Goal: Information Seeking & Learning: Find specific fact

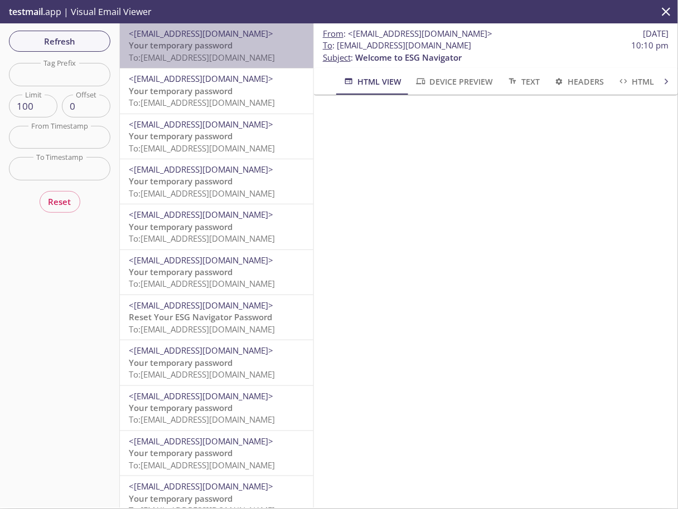
click at [192, 50] on span "Your temporary password" at bounding box center [181, 45] width 104 height 11
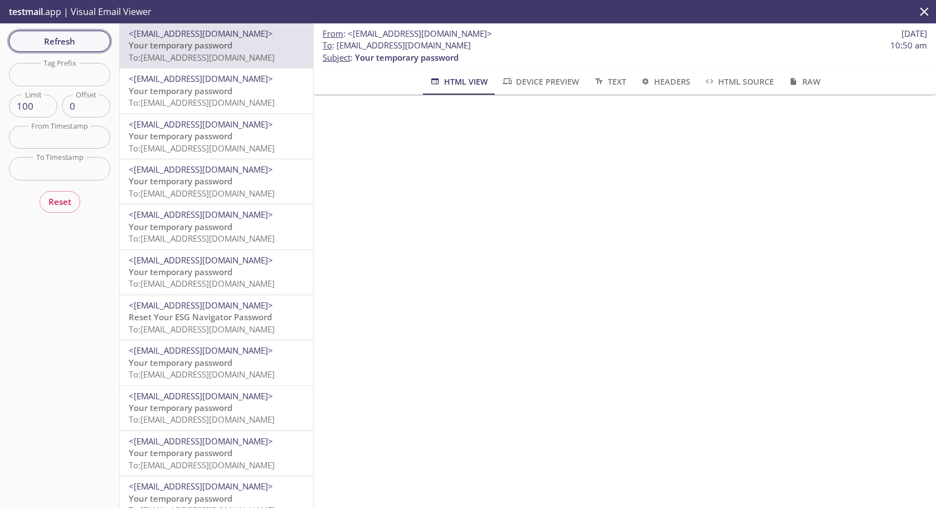
click at [54, 40] on span "Refresh" at bounding box center [60, 41] width 84 height 14
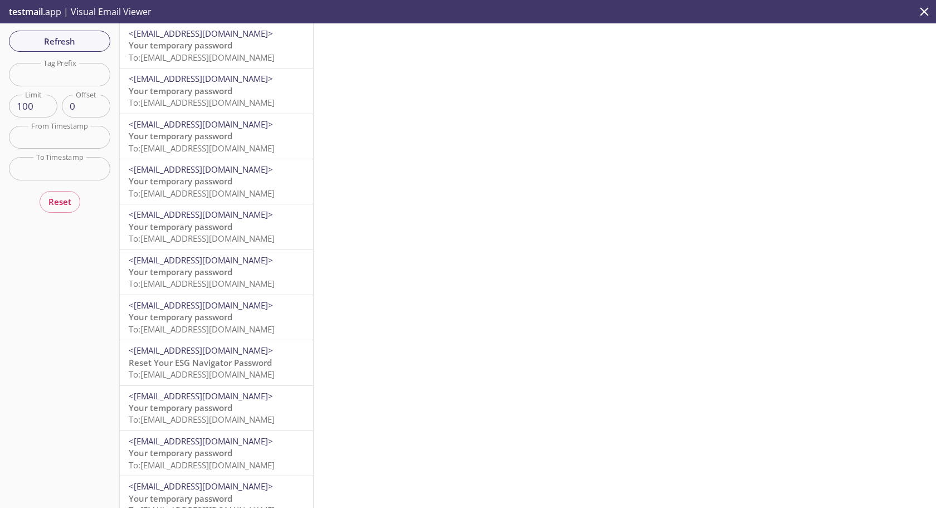
click at [187, 47] on span "Your temporary password" at bounding box center [181, 45] width 104 height 11
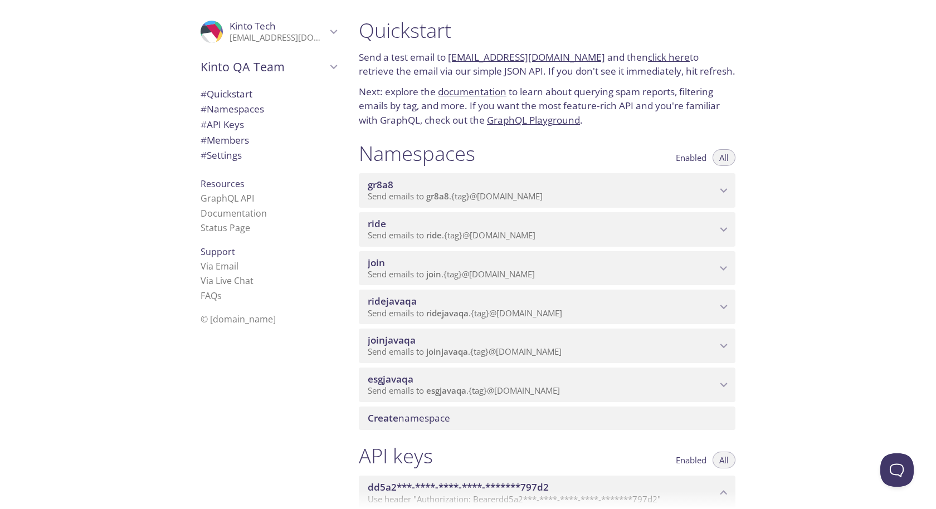
scroll to position [439, 0]
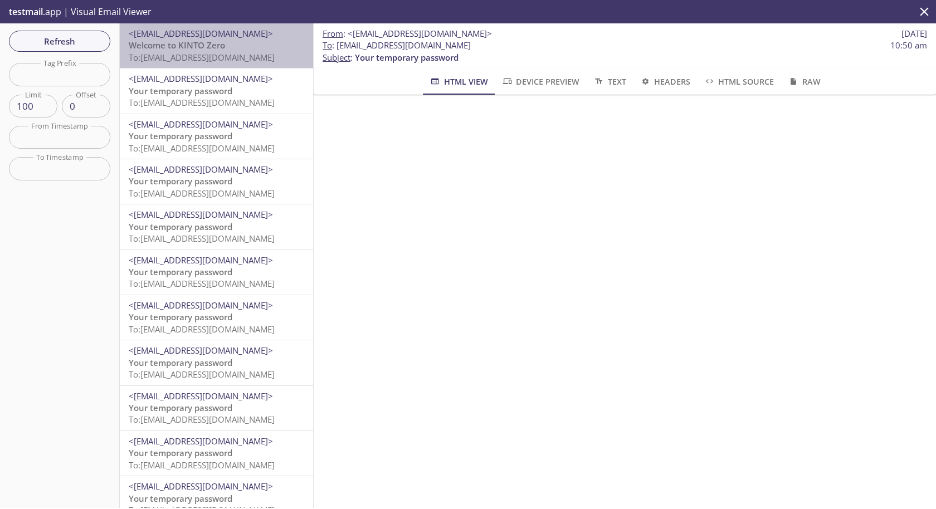
click at [196, 61] on span "To: [EMAIL_ADDRESS][DOMAIN_NAME]" at bounding box center [202, 57] width 146 height 11
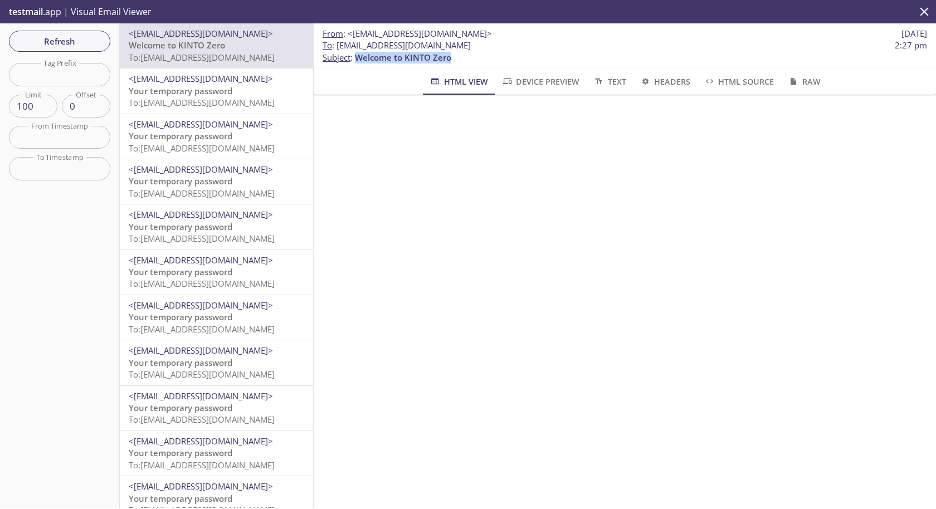
drag, startPoint x: 356, startPoint y: 59, endPoint x: 529, endPoint y: 64, distance: 174.0
click at [529, 64] on div "From : <[EMAIL_ADDRESS][DOMAIN_NAME]> [DATE] To : [EMAIL_ADDRESS][DOMAIN_NAME] …" at bounding box center [625, 45] width 623 height 45
copy span "Welcome to KINTO Zero"
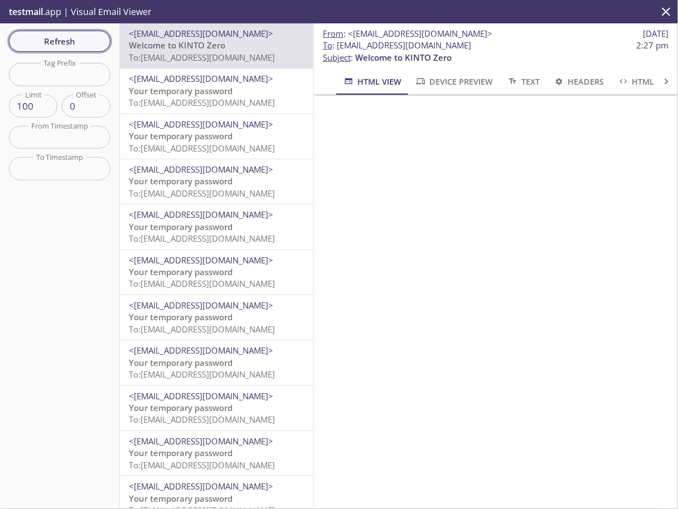
click at [77, 37] on span "Refresh" at bounding box center [60, 41] width 84 height 14
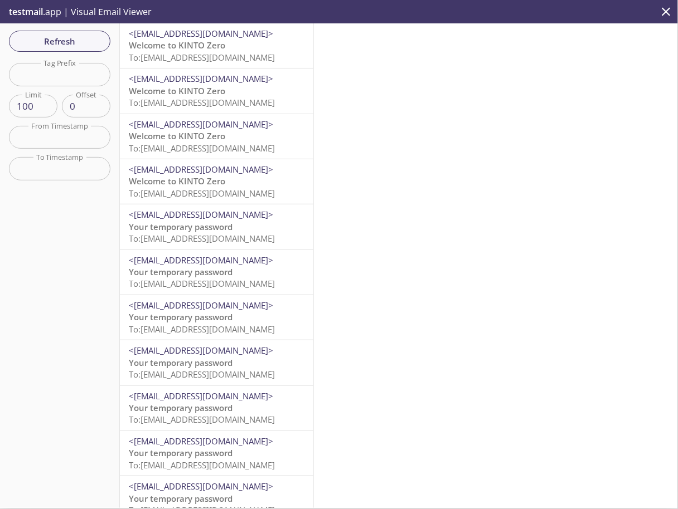
click at [197, 45] on span "Welcome to KINTO Zero" at bounding box center [177, 45] width 96 height 11
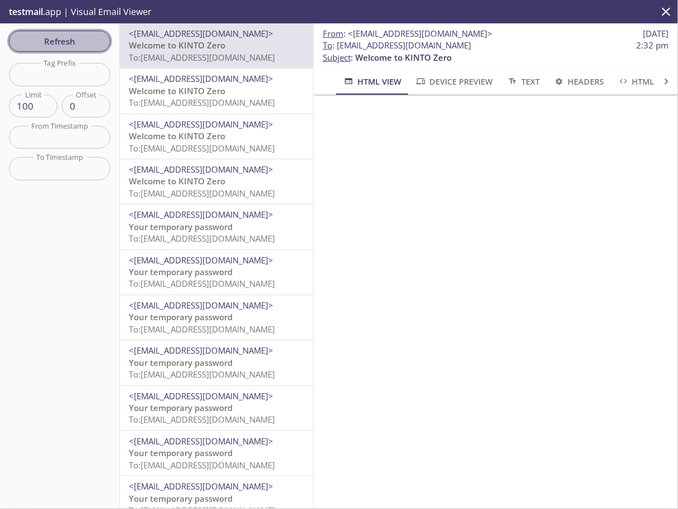
click at [62, 37] on span "Refresh" at bounding box center [60, 41] width 84 height 14
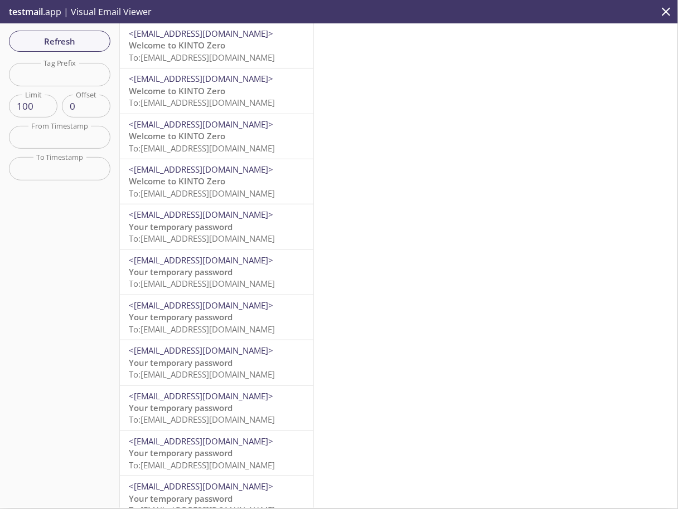
click at [219, 57] on span "To: [EMAIL_ADDRESS][DOMAIN_NAME]" at bounding box center [202, 57] width 146 height 11
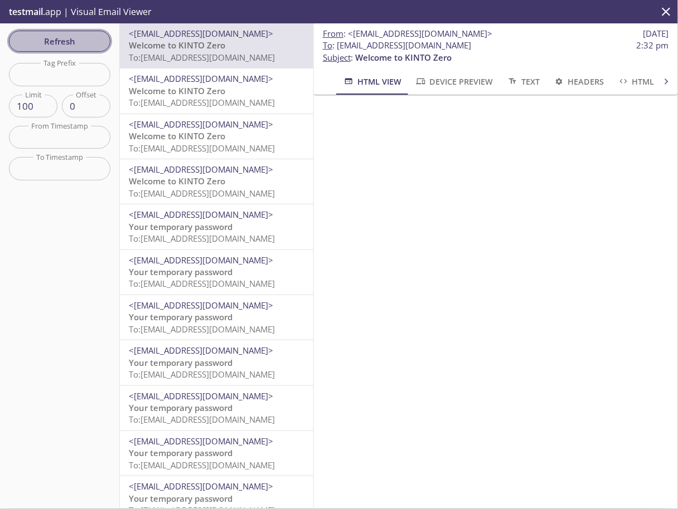
click at [71, 40] on span "Refresh" at bounding box center [60, 41] width 84 height 14
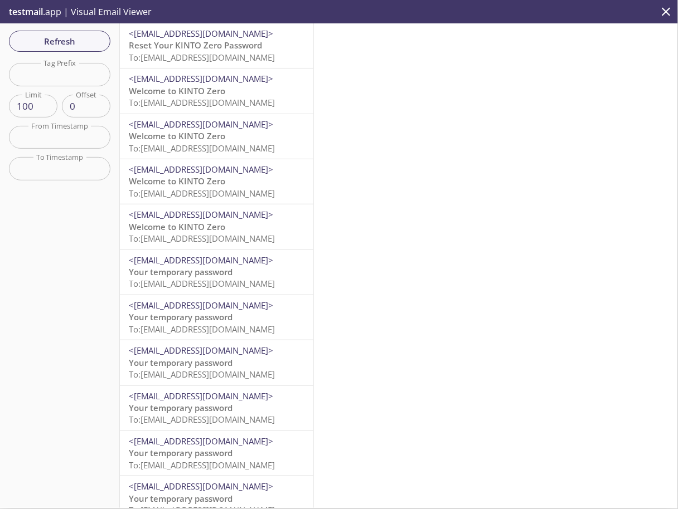
click at [182, 60] on span "To: [EMAIL_ADDRESS][DOMAIN_NAME]" at bounding box center [202, 57] width 146 height 11
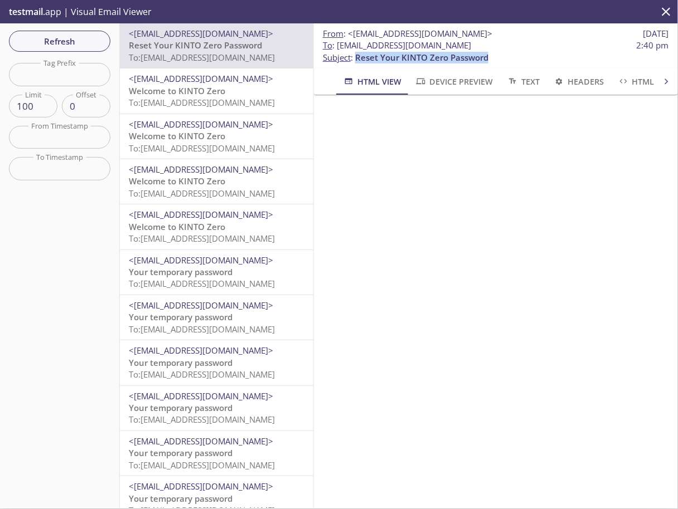
drag, startPoint x: 356, startPoint y: 57, endPoint x: 513, endPoint y: 59, distance: 157.2
click at [513, 59] on p "To : [EMAIL_ADDRESS][DOMAIN_NAME] 2:40 pm Subject : Reset Your KINTO Zero Passw…" at bounding box center [496, 52] width 346 height 24
copy span "Reset Your KINTO Zero Password"
